Goal: Information Seeking & Learning: Learn about a topic

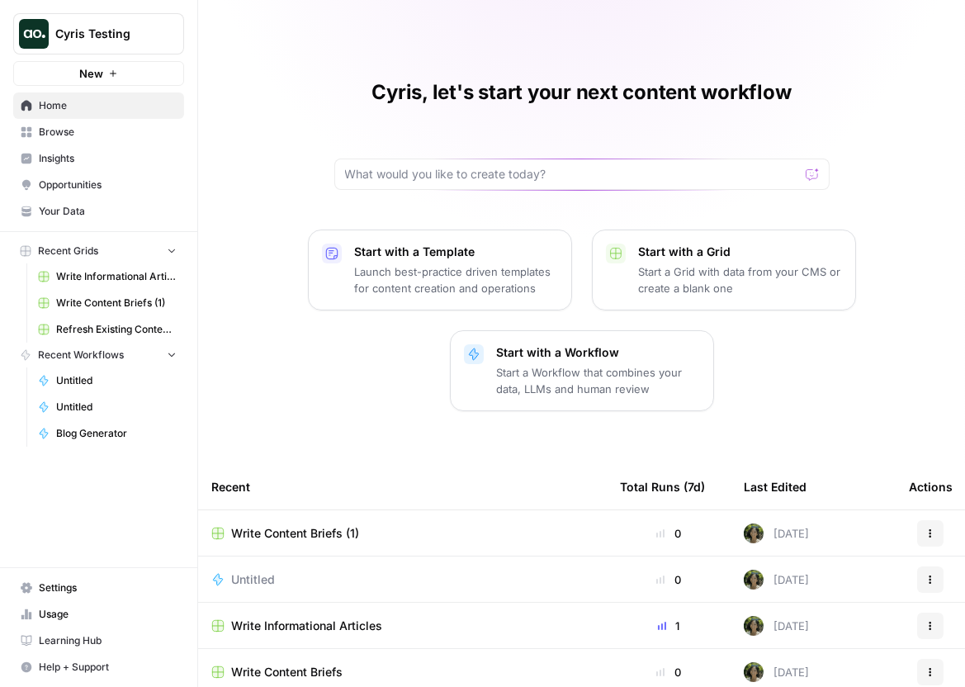
click at [83, 182] on span "Opportunities" at bounding box center [108, 184] width 138 height 15
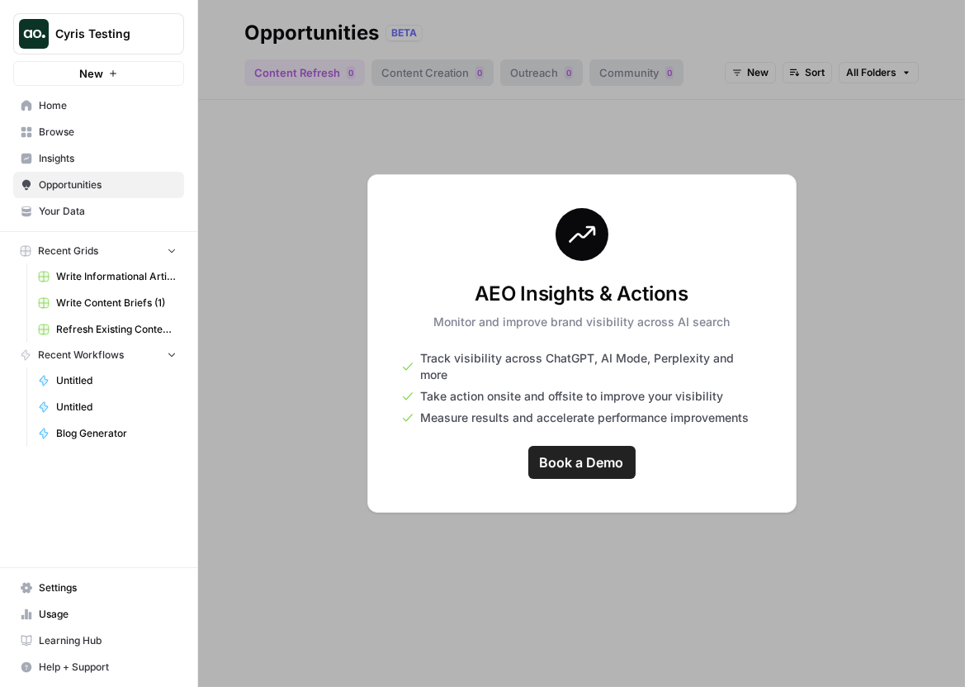
click at [545, 95] on div at bounding box center [581, 343] width 767 height 687
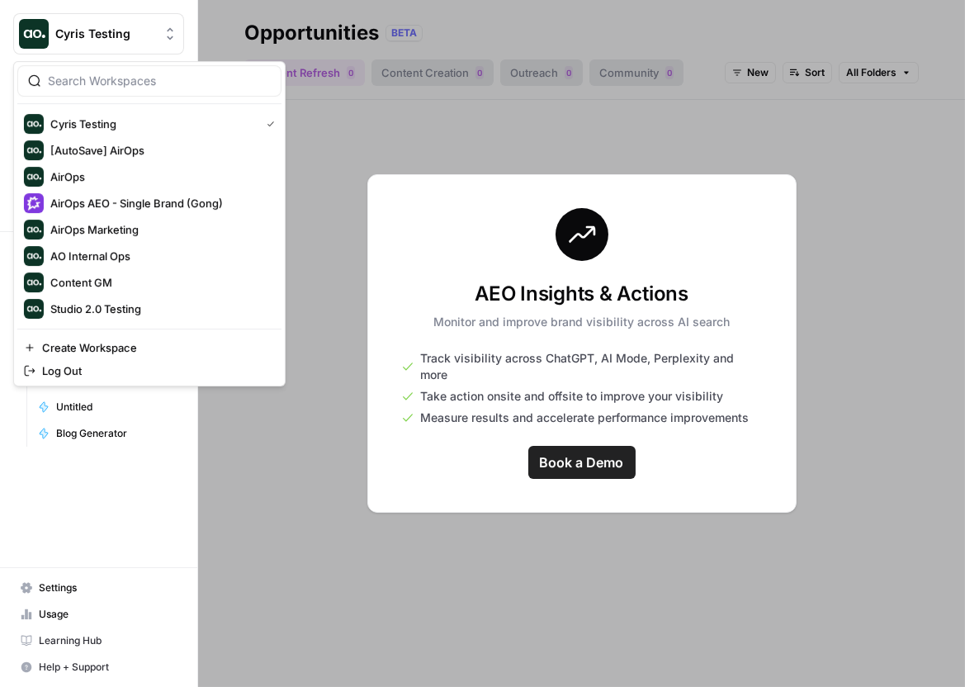
click at [149, 23] on button "Cyris Testing" at bounding box center [98, 33] width 171 height 41
click at [126, 180] on span "AirOps" at bounding box center [159, 176] width 218 height 17
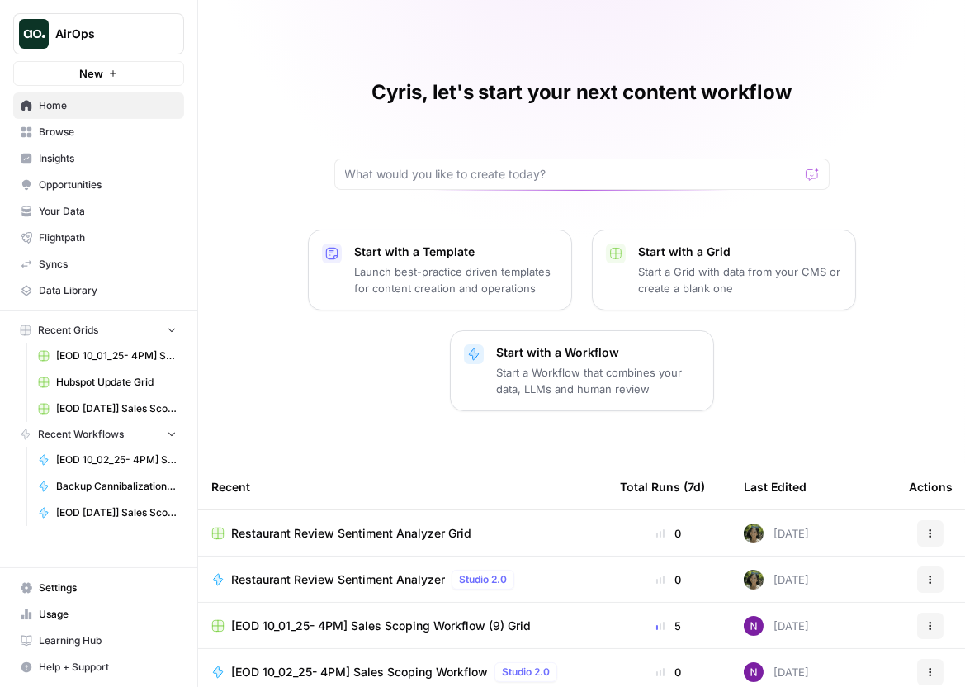
click at [98, 173] on link "Opportunities" at bounding box center [98, 185] width 171 height 26
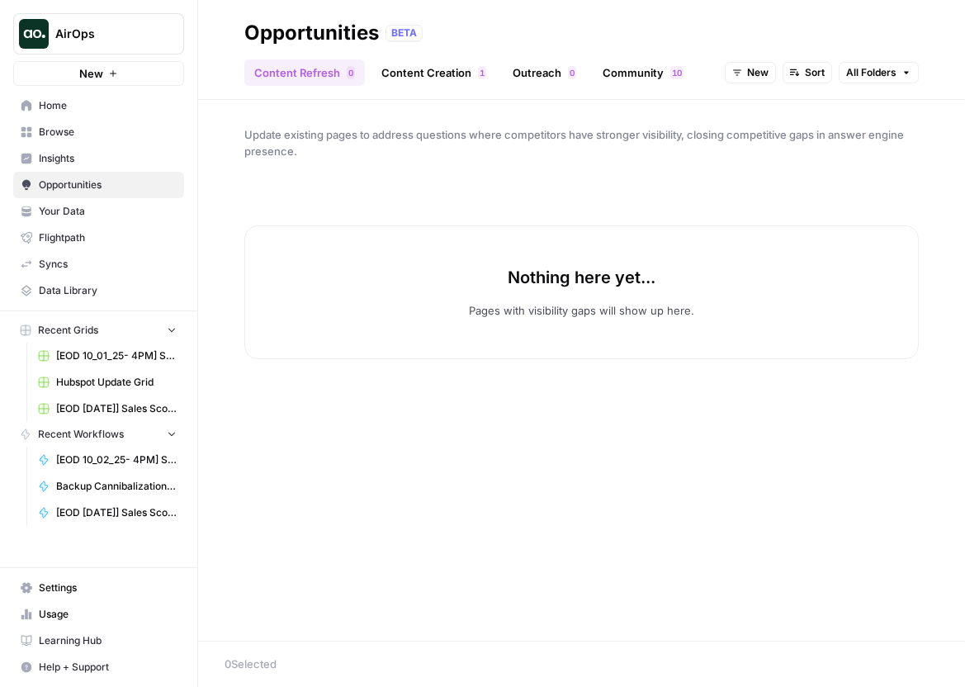
click at [124, 163] on span "Insights" at bounding box center [108, 158] width 138 height 15
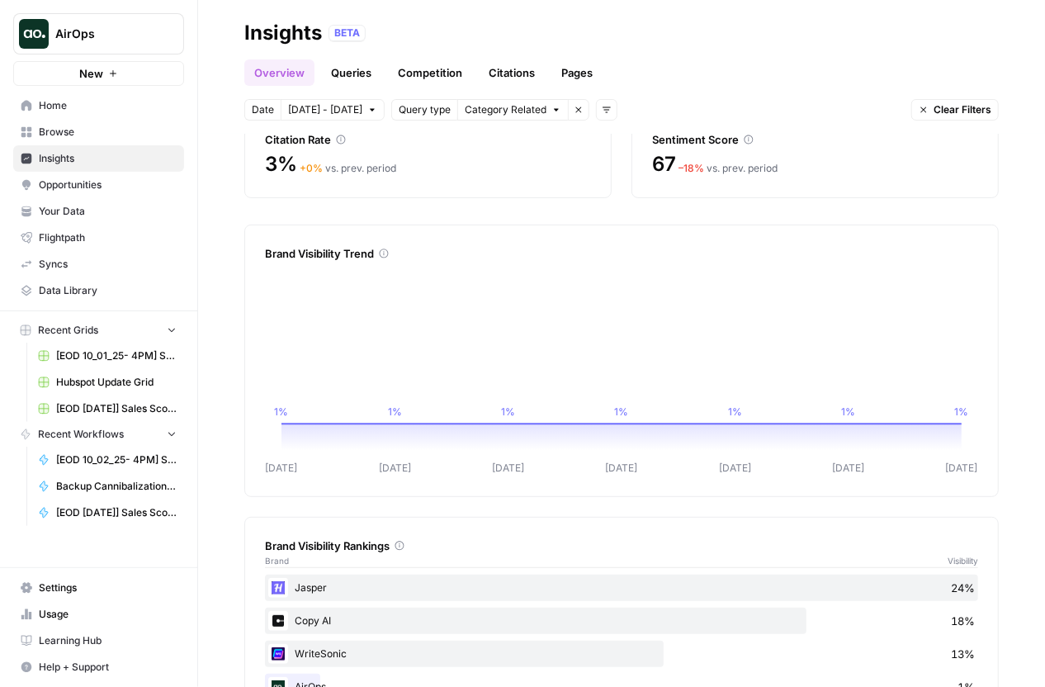
scroll to position [328, 0]
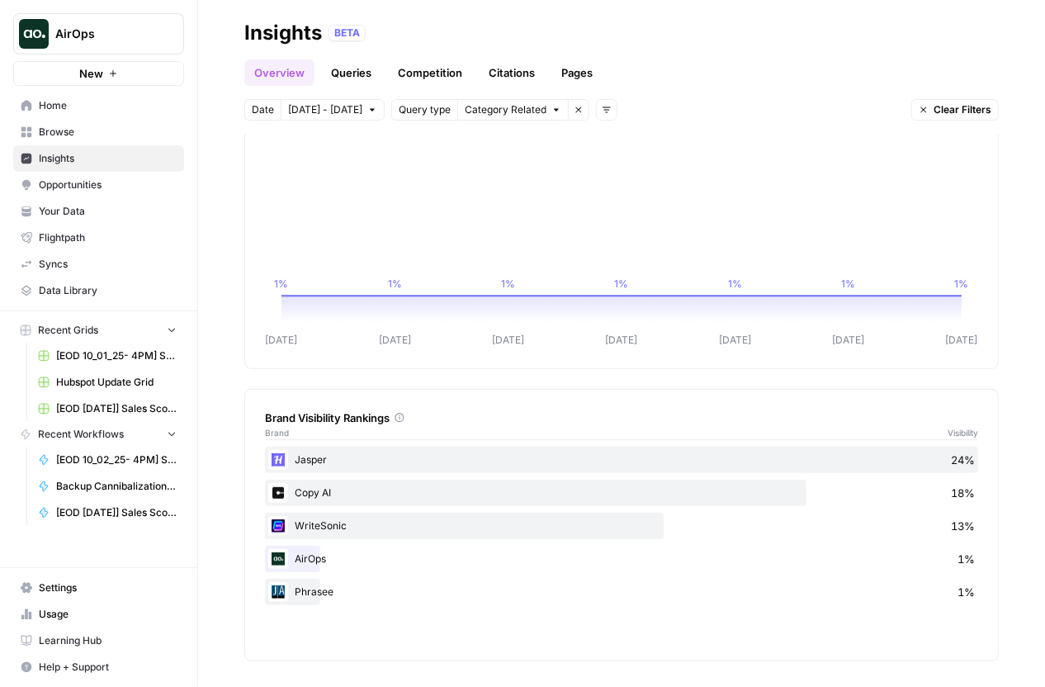
click at [338, 523] on div "WriteSonic 13%" at bounding box center [621, 526] width 713 height 26
click at [361, 492] on div "Copy AI 18%" at bounding box center [621, 493] width 713 height 26
